Goal: Check status: Check status

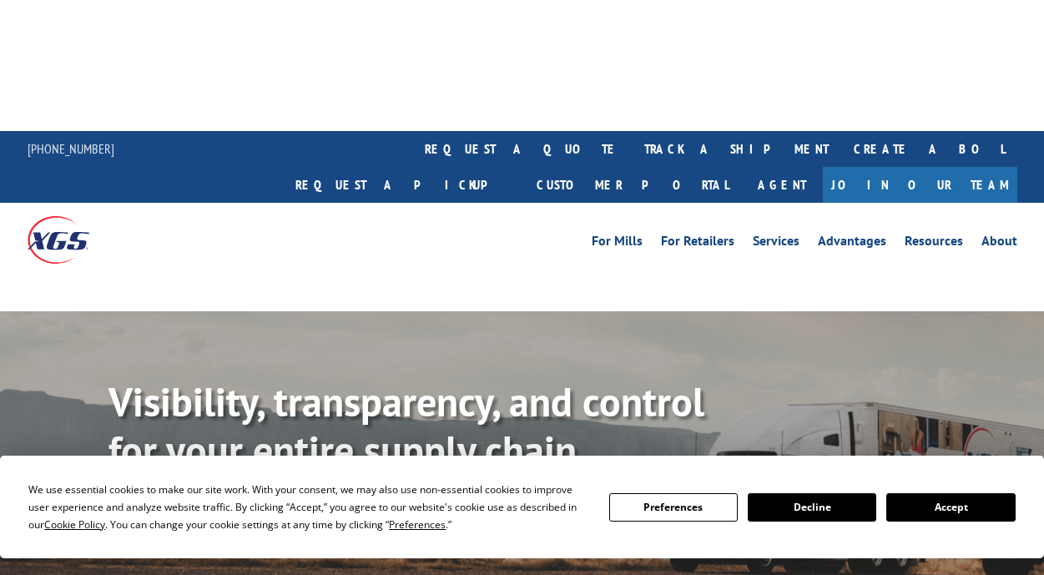
click at [632, 131] on link "track a shipment" at bounding box center [736, 149] width 209 height 36
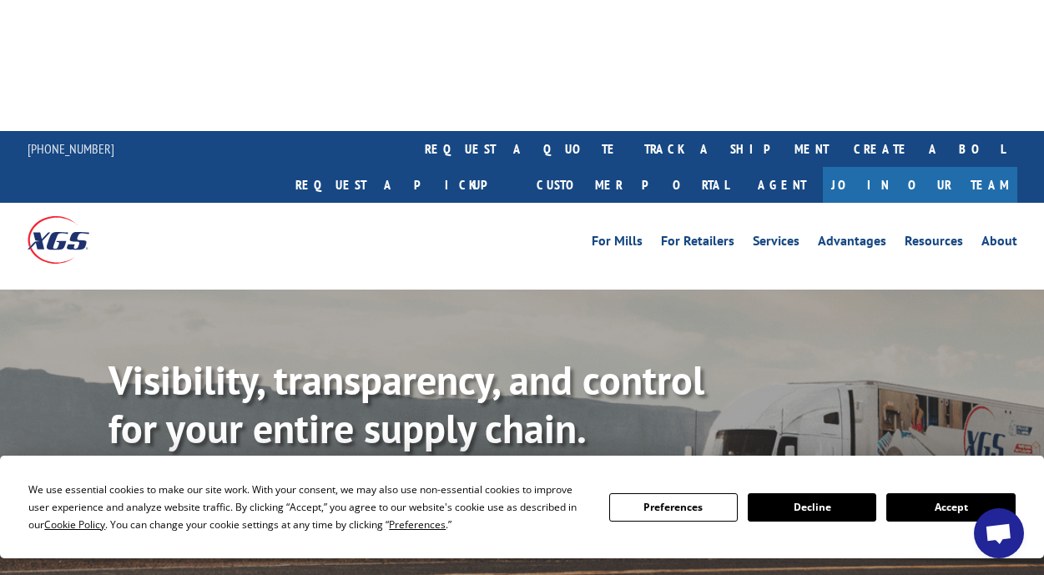
click at [921, 501] on button "Accept" at bounding box center [950, 507] width 129 height 28
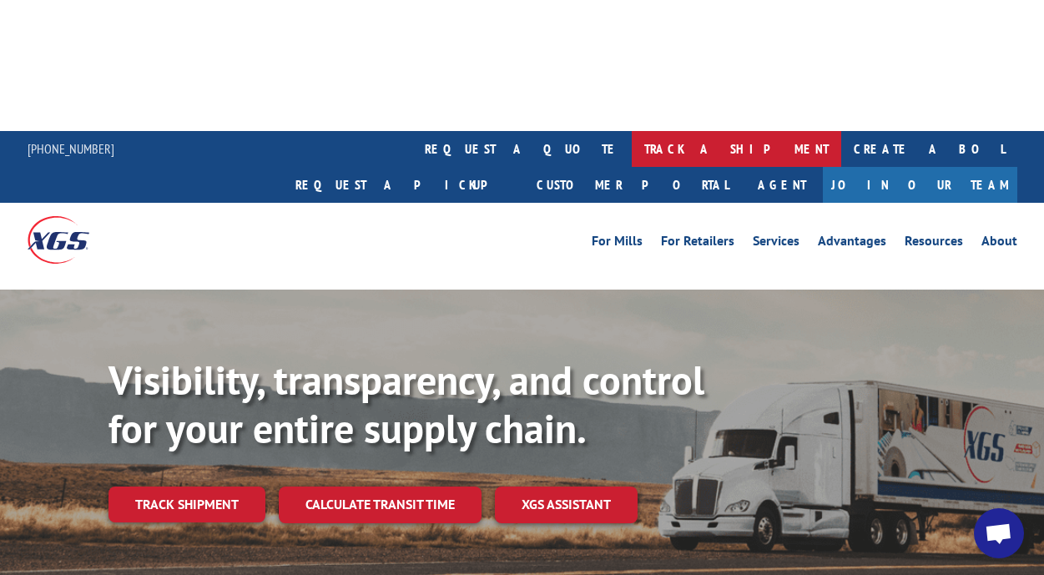
click at [632, 131] on link "track a shipment" at bounding box center [736, 149] width 209 height 36
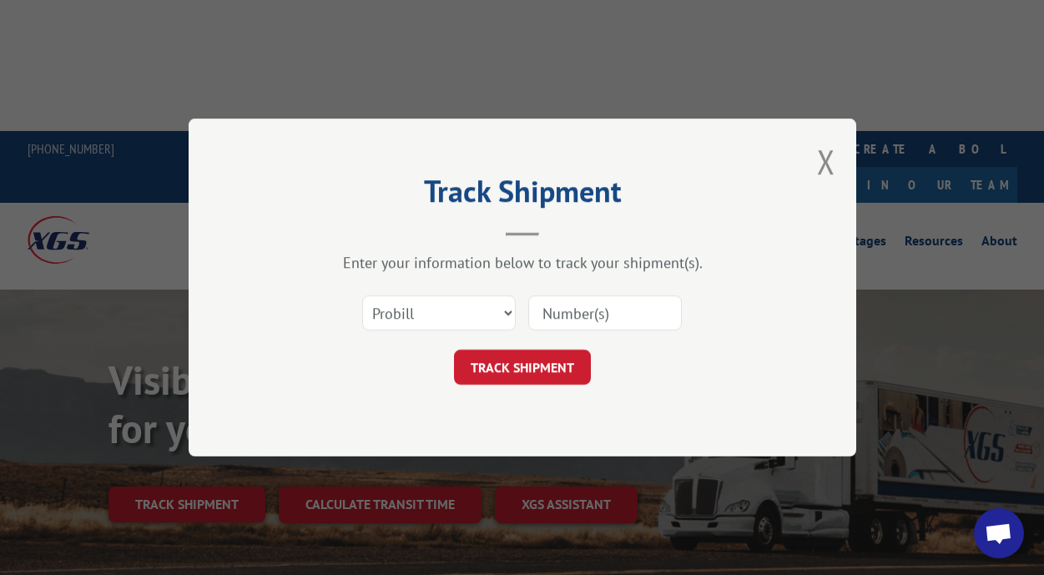
click at [557, 309] on input at bounding box center [605, 312] width 154 height 35
click at [503, 310] on select "Select category... Probill BOL PO" at bounding box center [439, 312] width 154 height 35
select select "bol"
click at [362, 295] on select "Select category... Probill BOL PO" at bounding box center [439, 312] width 154 height 35
click at [559, 309] on input at bounding box center [605, 312] width 154 height 35
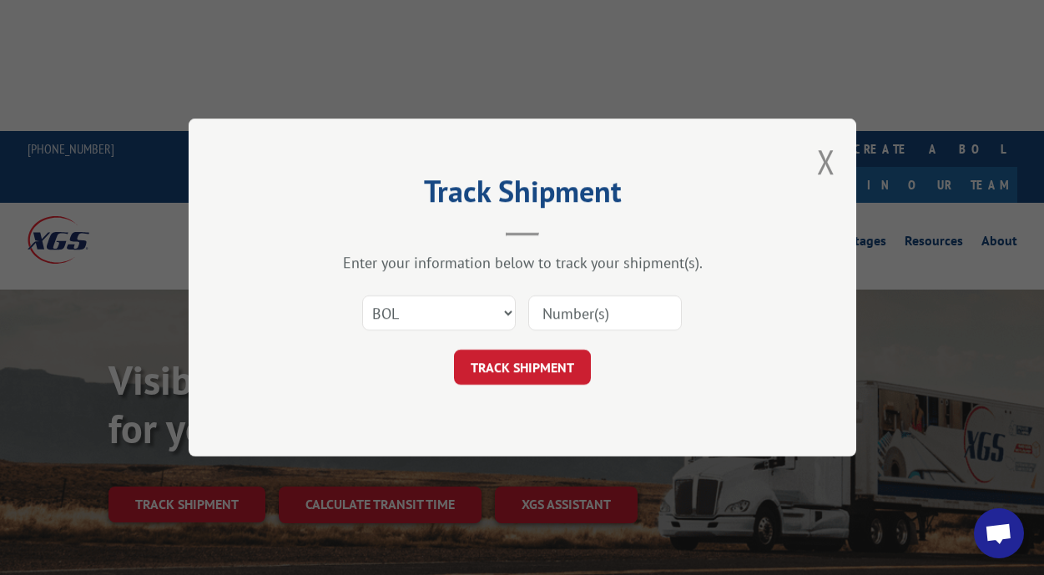
paste input "362736"
type input "362736"
click at [522, 361] on button "TRACK SHIPMENT" at bounding box center [522, 367] width 137 height 35
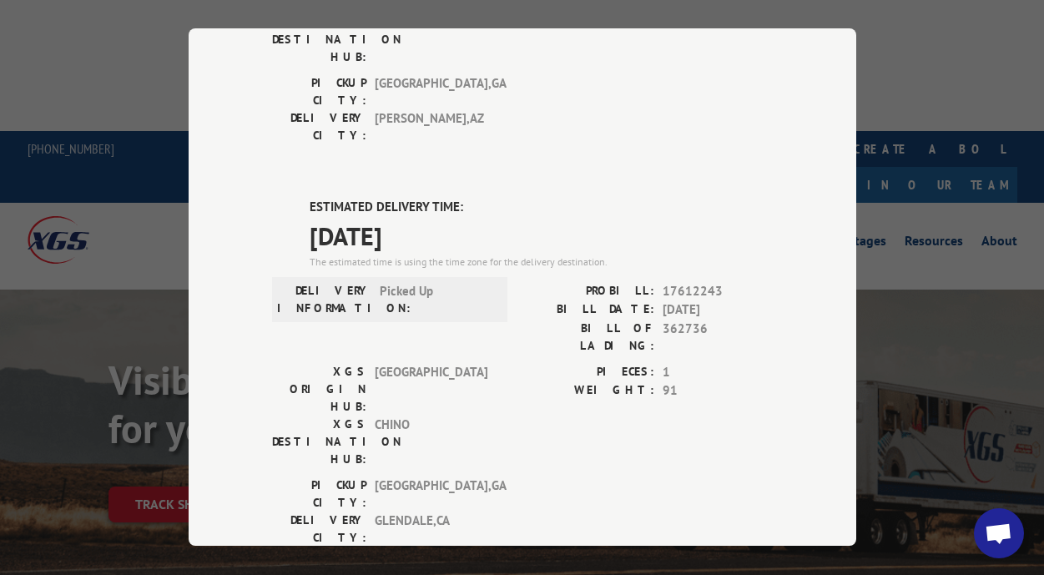
scroll to position [335, 0]
click at [547, 475] on div "[GEOGRAPHIC_DATA]: [GEOGRAPHIC_DATA] , [GEOGRAPHIC_DATA]: [GEOGRAPHIC_DATA] , […" at bounding box center [522, 514] width 501 height 78
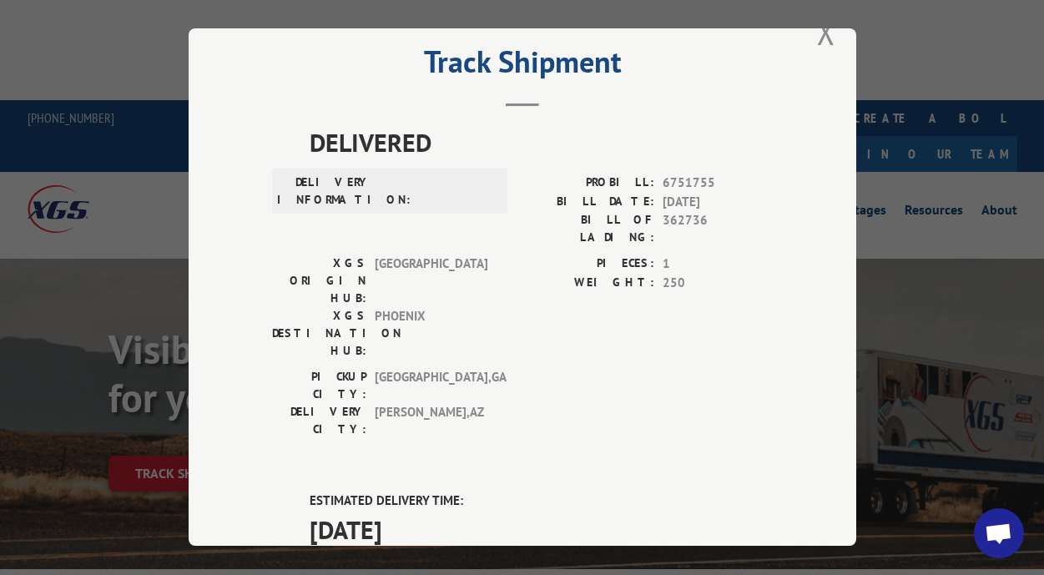
scroll to position [37, 0]
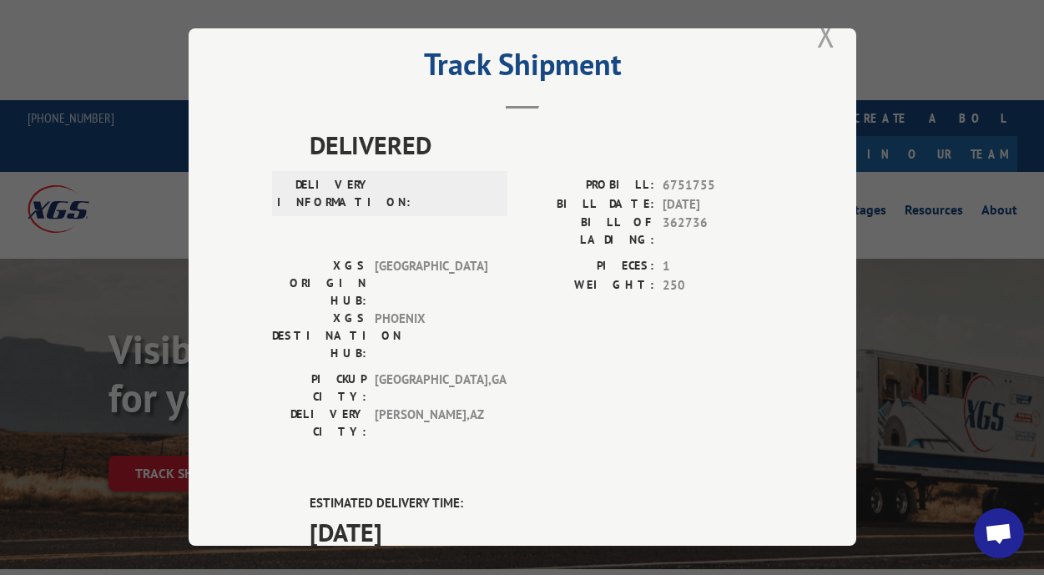
click at [820, 36] on button "Close modal" at bounding box center [826, 35] width 18 height 44
